Goal: Navigation & Orientation: Find specific page/section

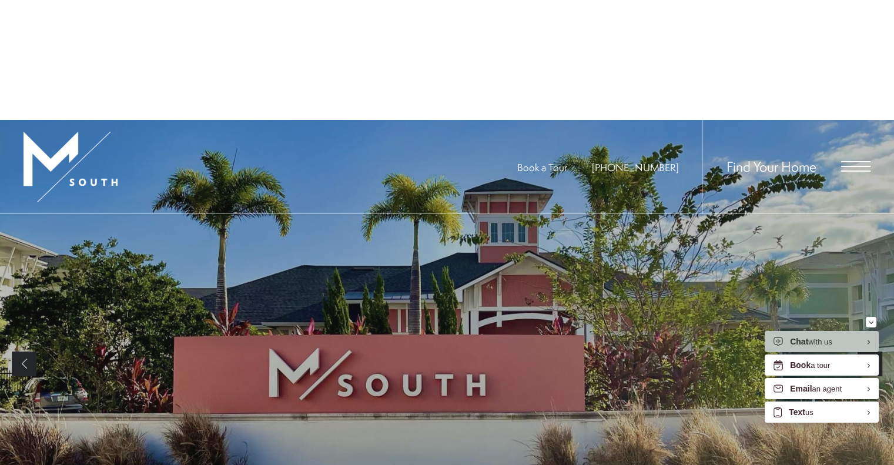
click at [842, 49] on div "Summer Savings at M [GEOGRAPHIC_DATA] We're Offering Up To ONE MONTH FREE on Se…" at bounding box center [447, 81] width 894 height 163
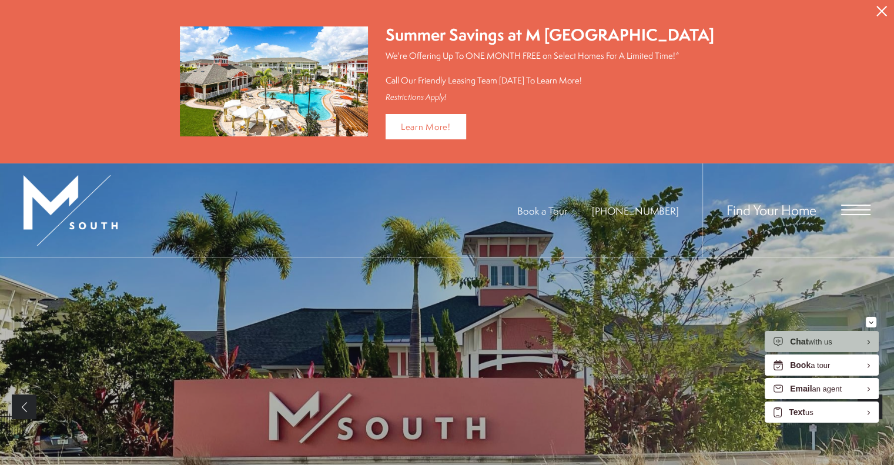
click at [853, 199] on div "Find Your Home" at bounding box center [787, 210] width 168 height 94
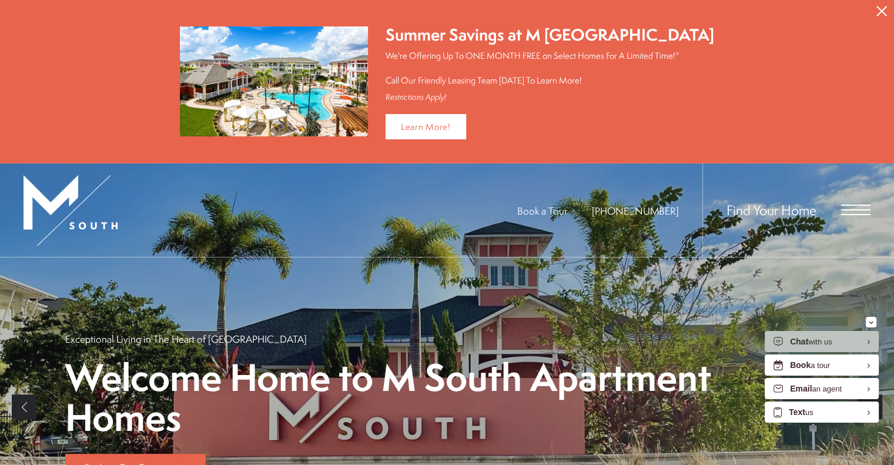
click at [847, 199] on div "Find Your Home" at bounding box center [787, 210] width 168 height 94
click at [849, 209] on span "Open Menu" at bounding box center [856, 210] width 29 height 11
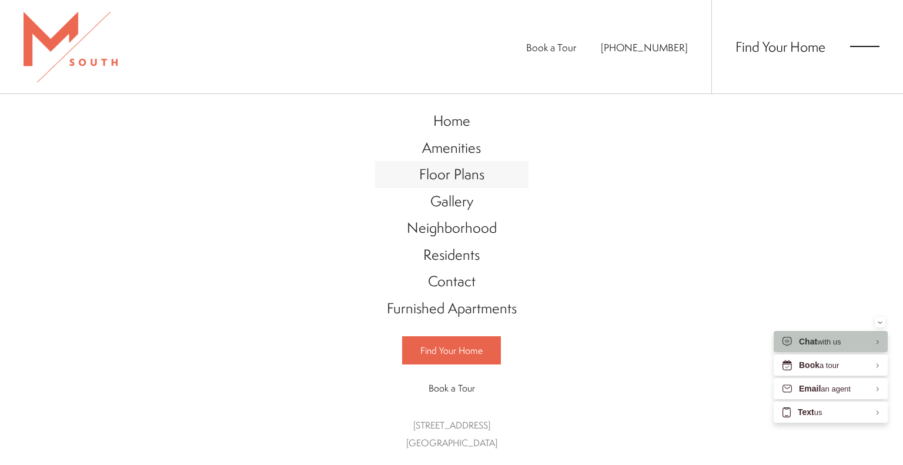
click at [465, 179] on span "Floor Plans" at bounding box center [451, 174] width 65 height 20
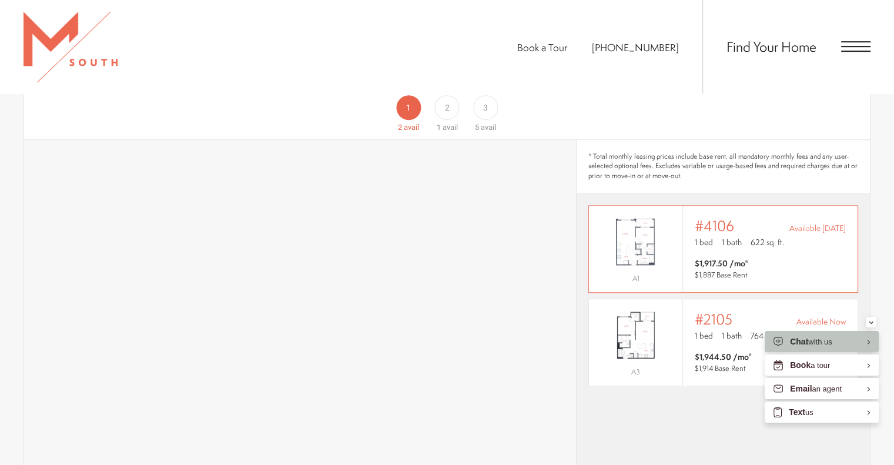
scroll to position [819, 0]
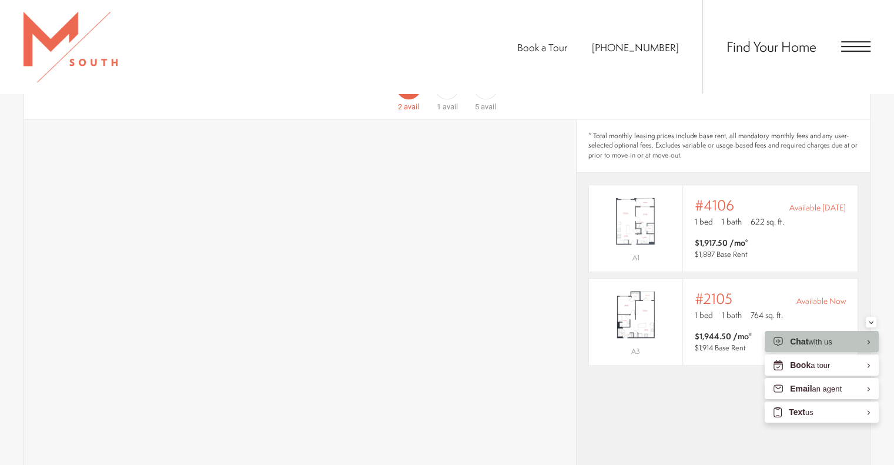
click at [677, 369] on div "* Total monthly leasing prices include base rent, all mandatory monthly fees an…" at bounding box center [723, 357] width 293 height 476
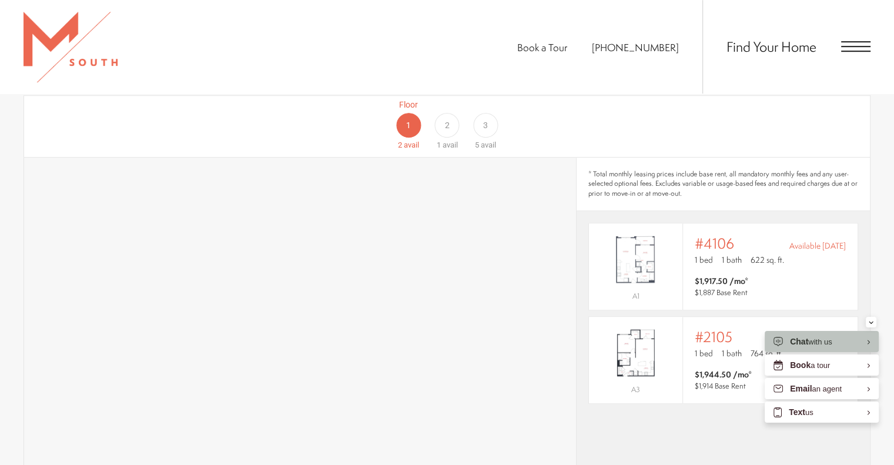
scroll to position [760, 0]
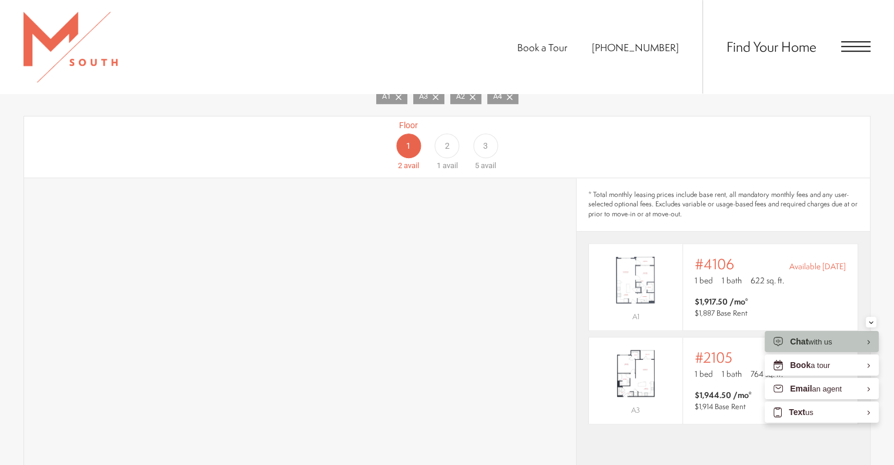
click at [442, 135] on div "2" at bounding box center [447, 145] width 25 height 25
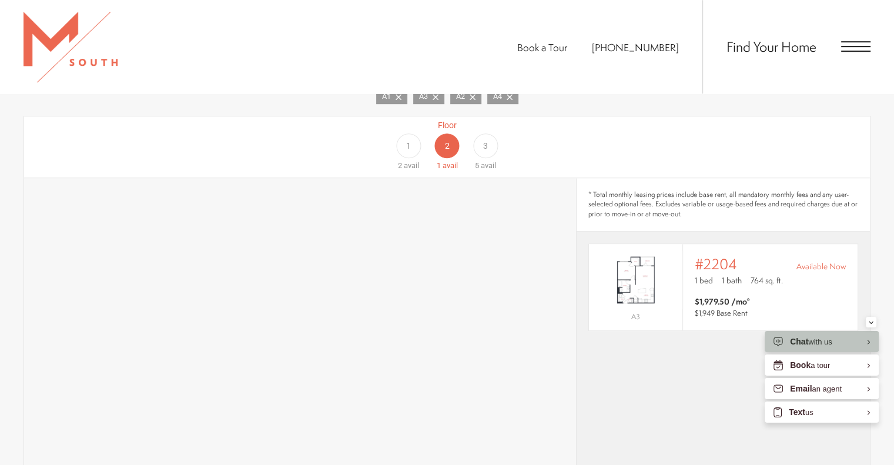
click at [403, 133] on div "1" at bounding box center [408, 145] width 25 height 25
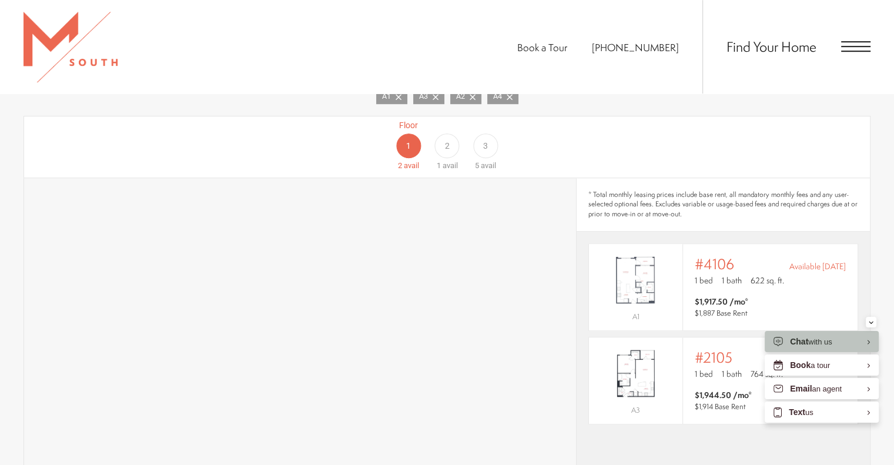
click at [409, 125] on div "Floor 1 2 avail Floor 2 1 avail Floor 3 5 avail" at bounding box center [812, 145] width 846 height 52
click at [448, 140] on span "2" at bounding box center [447, 146] width 5 height 12
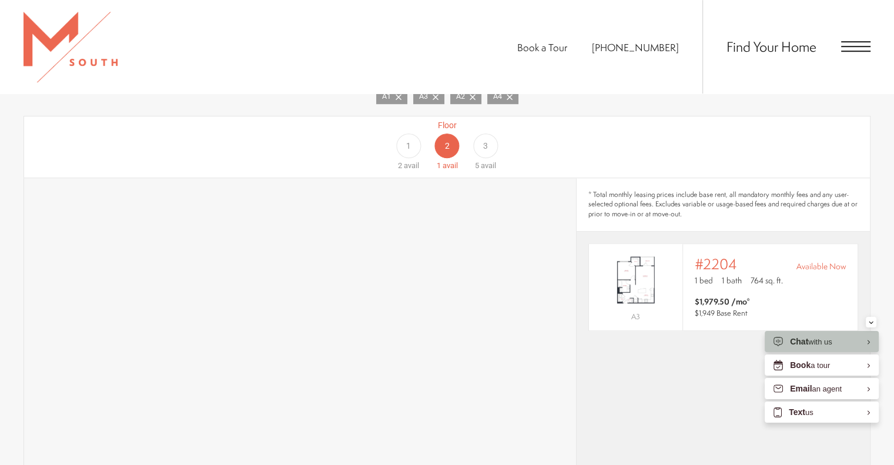
click at [486, 140] on span "3" at bounding box center [485, 146] width 5 height 12
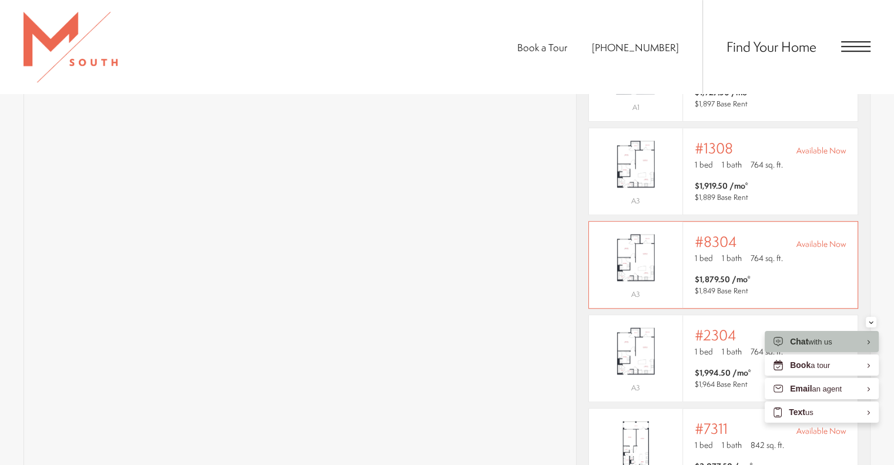
scroll to position [12, 0]
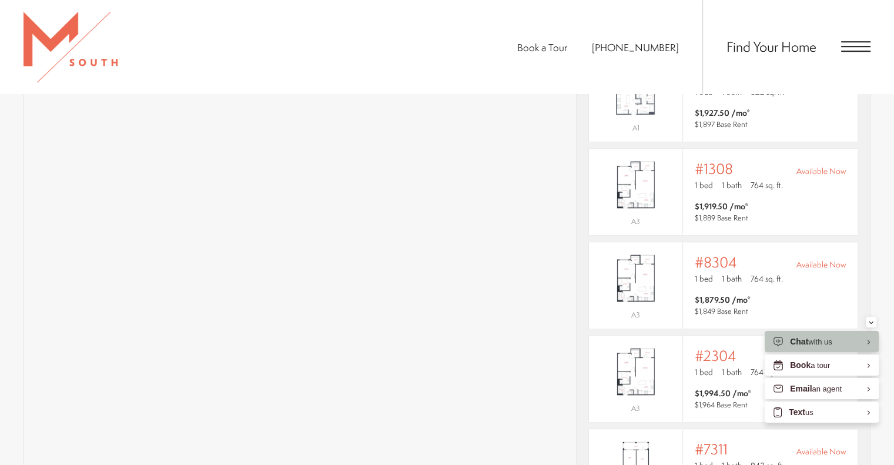
click at [871, 252] on section "Map Floor Plans 4 Bedrooms 1 Bedroom 2 Bedroom Clear" at bounding box center [447, 222] width 894 height 723
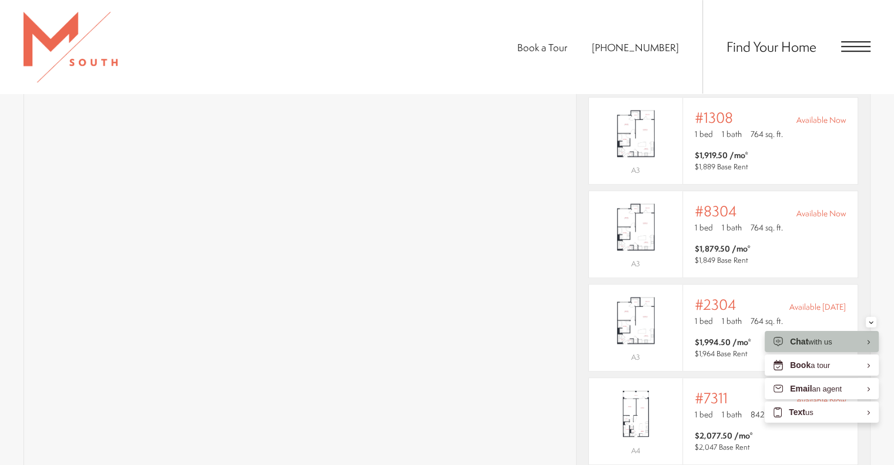
scroll to position [71, 0]
